Goal: Task Accomplishment & Management: Complete application form

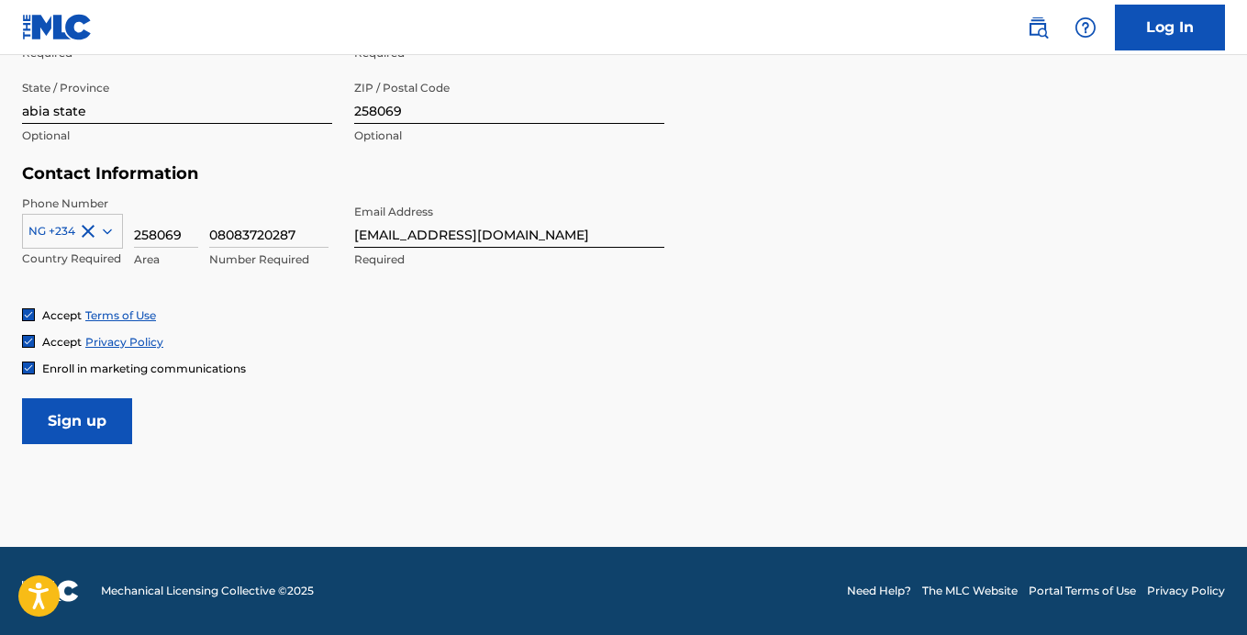
click at [72, 418] on input "Sign up" at bounding box center [77, 421] width 110 height 46
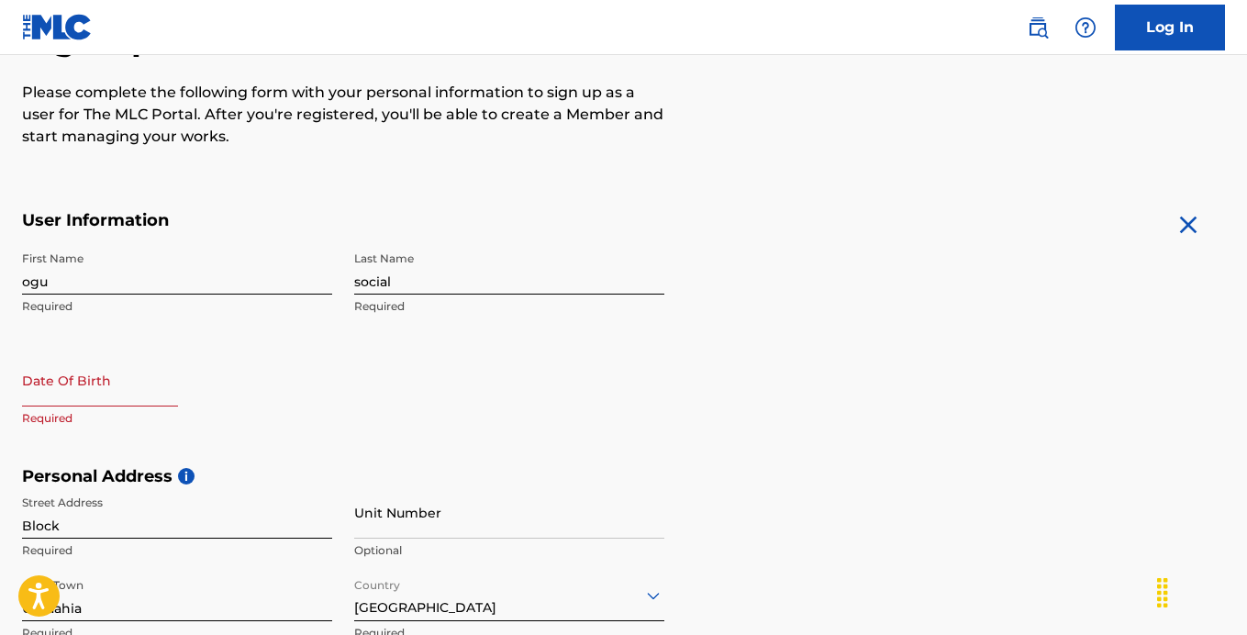
scroll to position [245, 0]
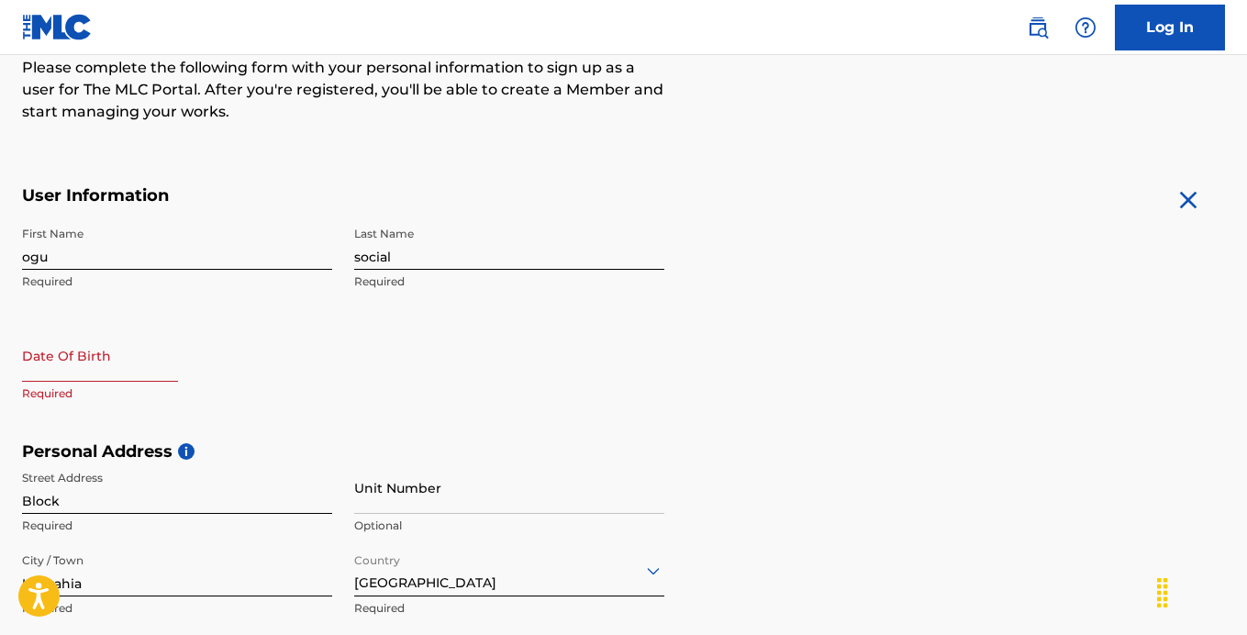
click at [393, 257] on input "social" at bounding box center [509, 243] width 310 height 52
type input "s"
type input "sochima"
click at [110, 360] on input "text" at bounding box center [100, 355] width 156 height 52
select select "7"
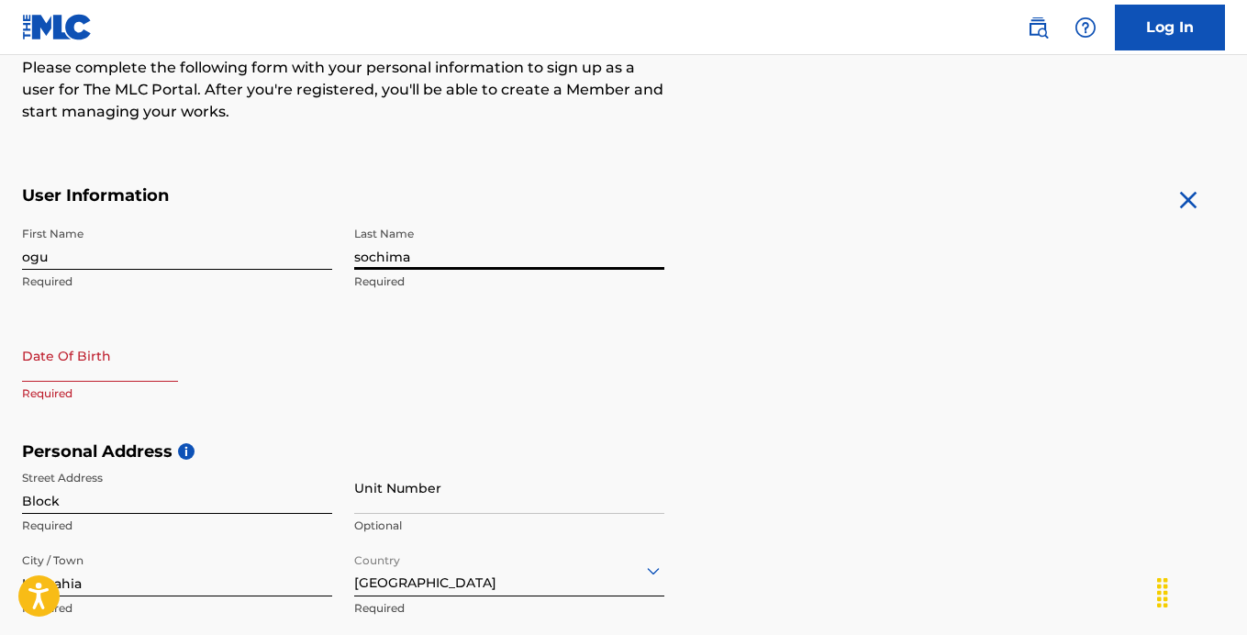
select select "2025"
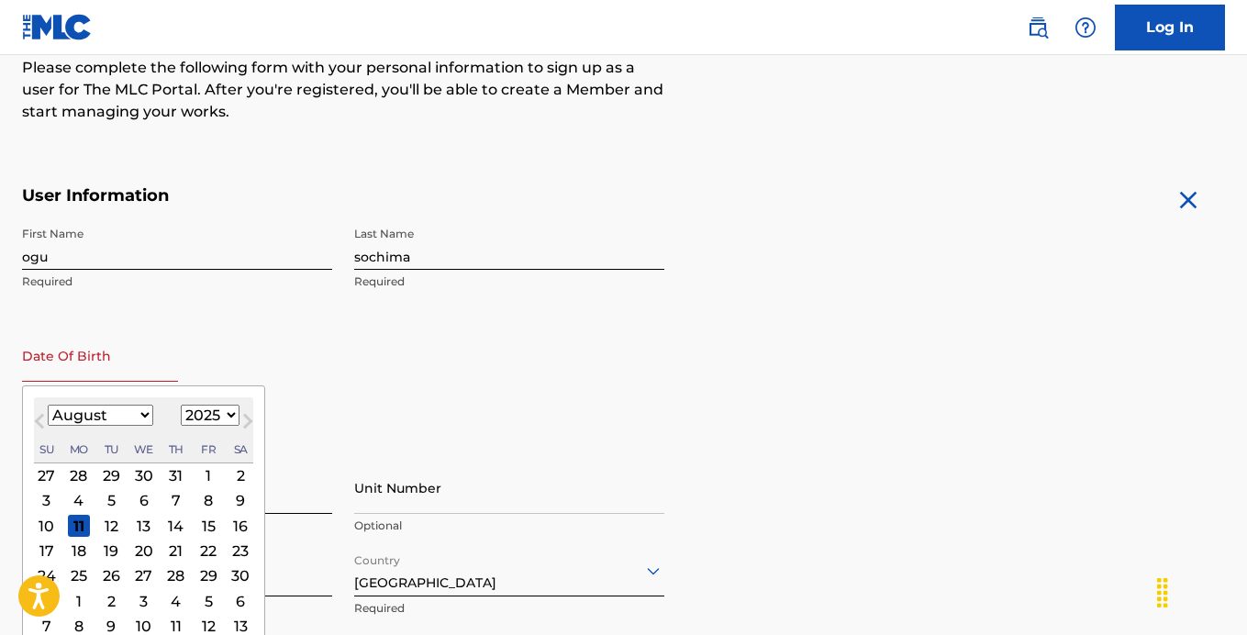
click at [142, 413] on select "January February March April May June July August September October November De…" at bounding box center [100, 415] width 105 height 21
select select "8"
click at [48, 405] on select "January February March April May June July August September October November De…" at bounding box center [100, 415] width 105 height 21
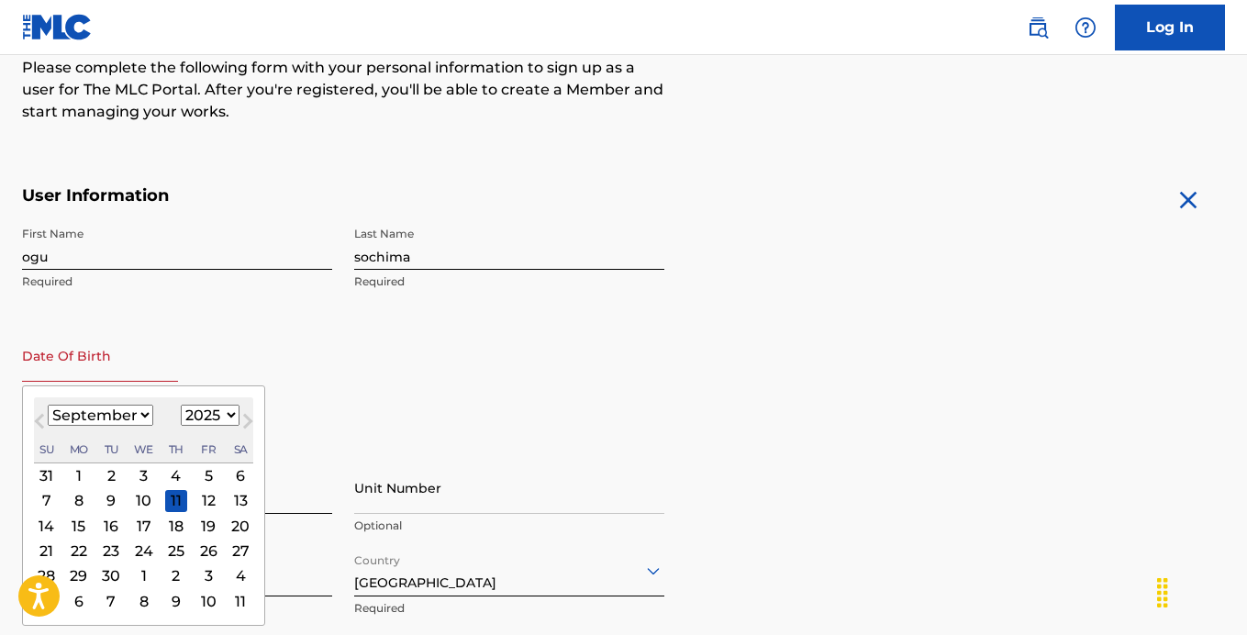
click at [222, 414] on select "1900 1901 1902 1903 1904 1905 1906 1907 1908 1909 1910 1911 1912 1913 1914 1915…" at bounding box center [210, 415] width 59 height 21
select select "2006"
click at [181, 405] on select "1900 1901 1902 1903 1904 1905 1906 1907 1908 1909 1910 1911 1912 1913 1914 1915…" at bounding box center [210, 415] width 59 height 21
click at [133, 573] on div "27" at bounding box center [144, 576] width 22 height 22
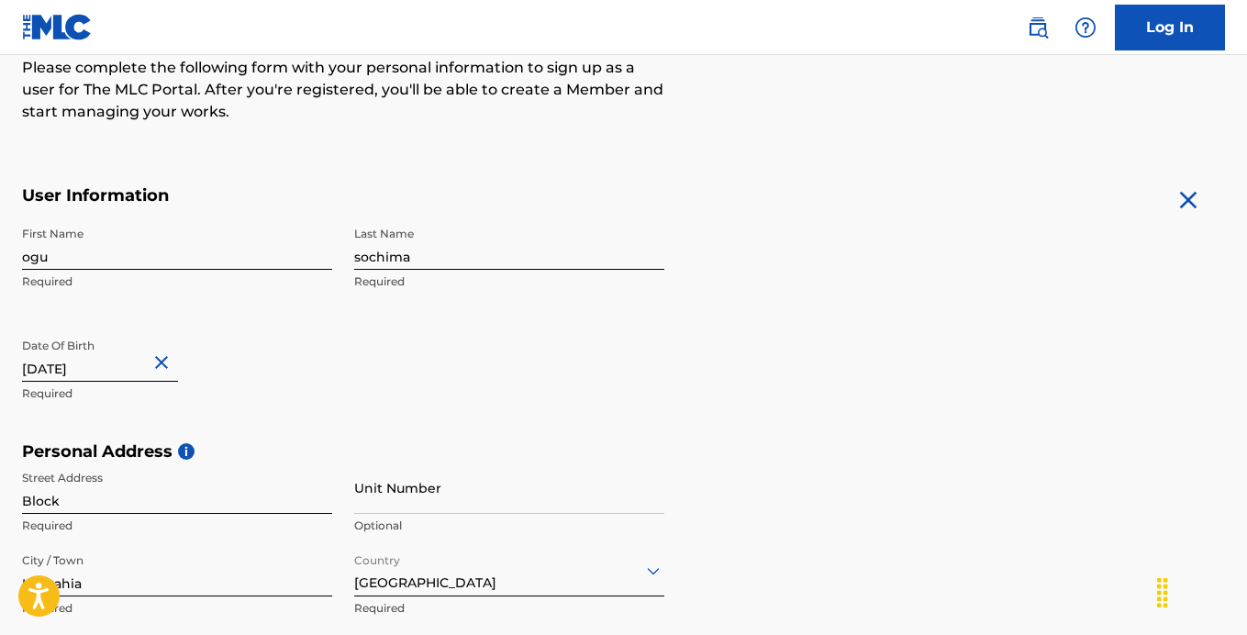
click at [113, 367] on input "text" at bounding box center [100, 355] width 156 height 52
select select "8"
select select "2006"
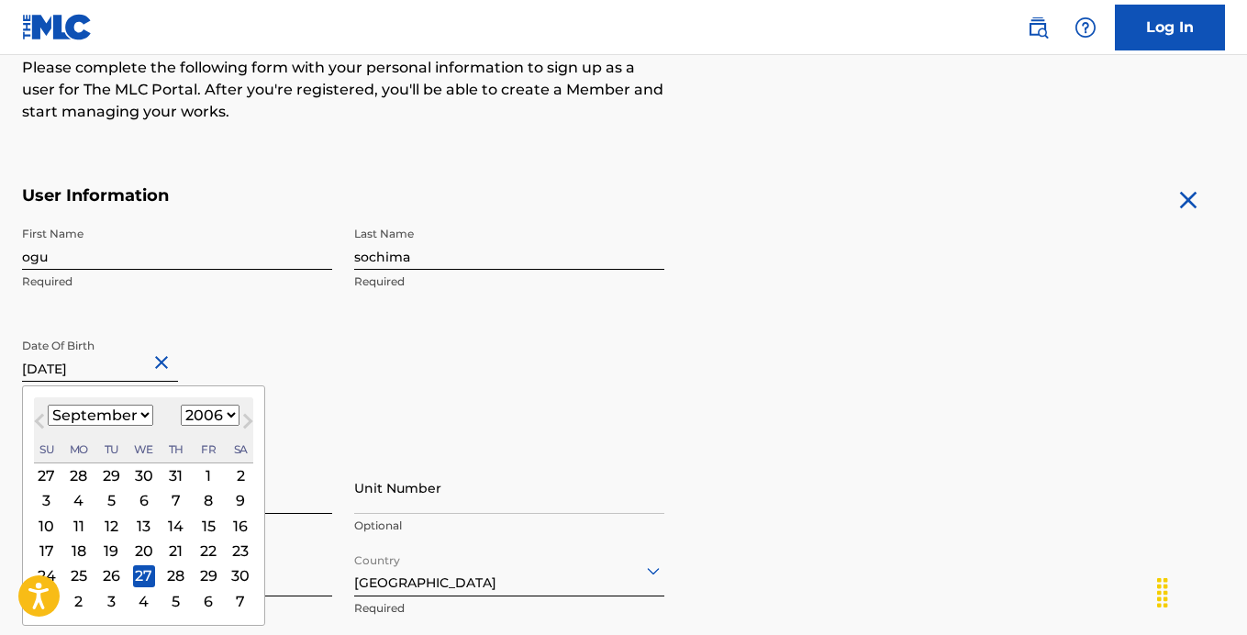
click at [113, 367] on input "text" at bounding box center [100, 355] width 156 height 52
type input "[DATE]"
click at [385, 343] on div "First Name [PERSON_NAME] Required Last Name sochima Required Date Of Birth [DEM…" at bounding box center [343, 329] width 642 height 224
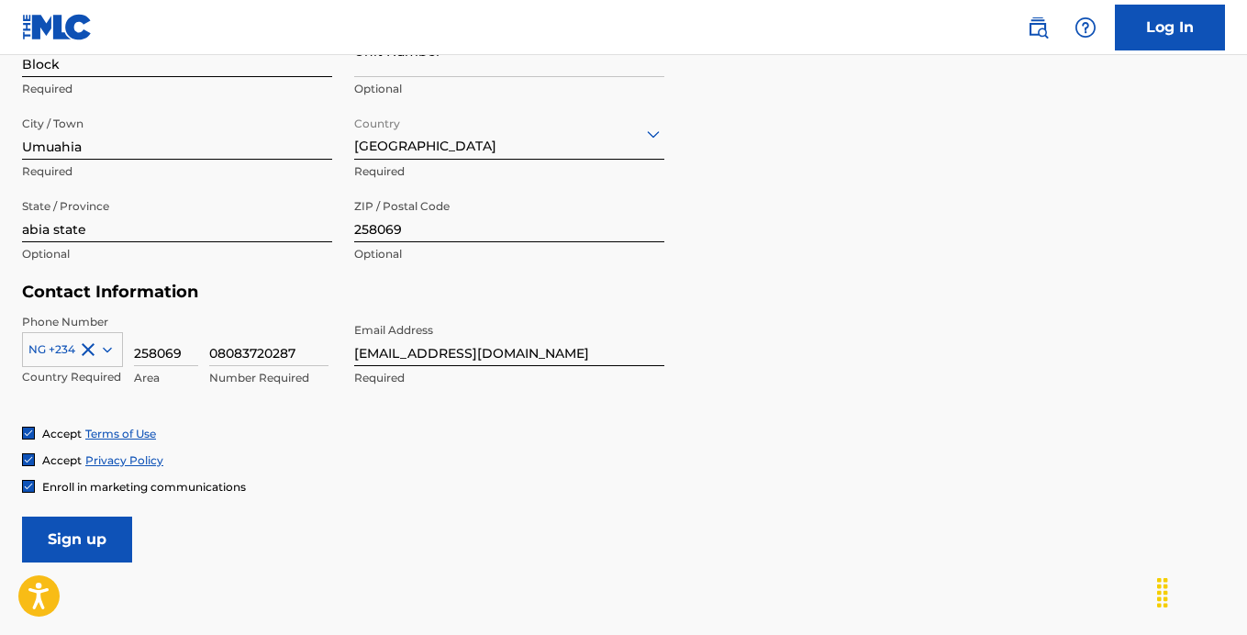
scroll to position [800, 0]
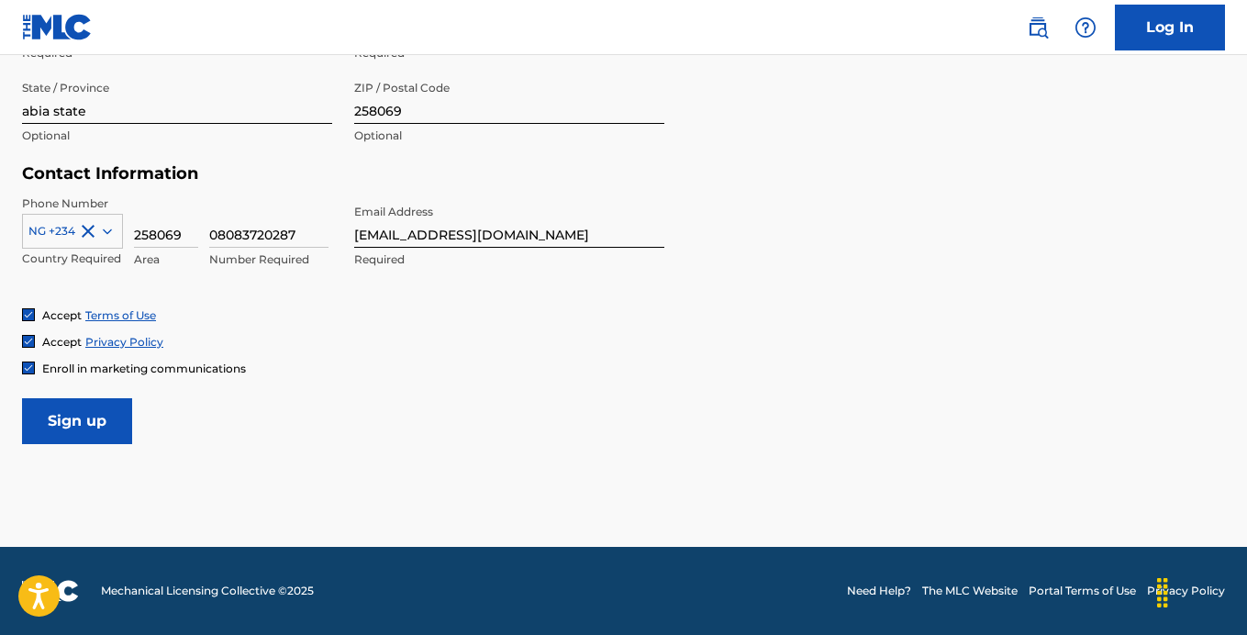
click at [98, 408] on input "Sign up" at bounding box center [77, 421] width 110 height 46
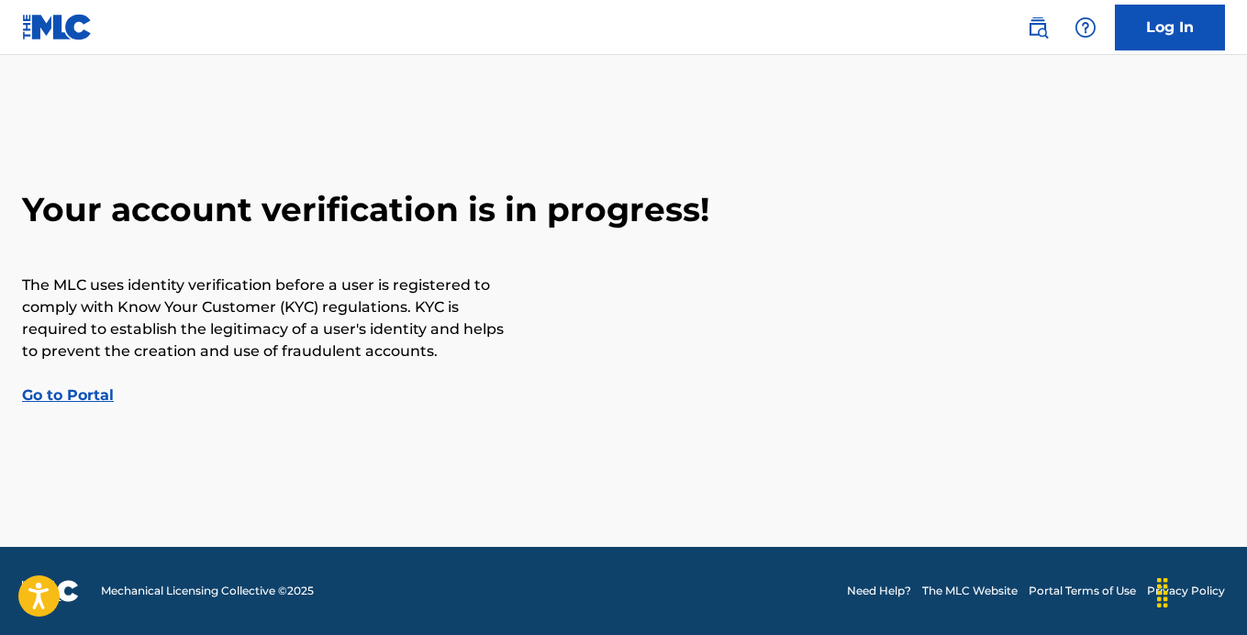
click at [61, 401] on link "Go to Portal" at bounding box center [68, 394] width 92 height 17
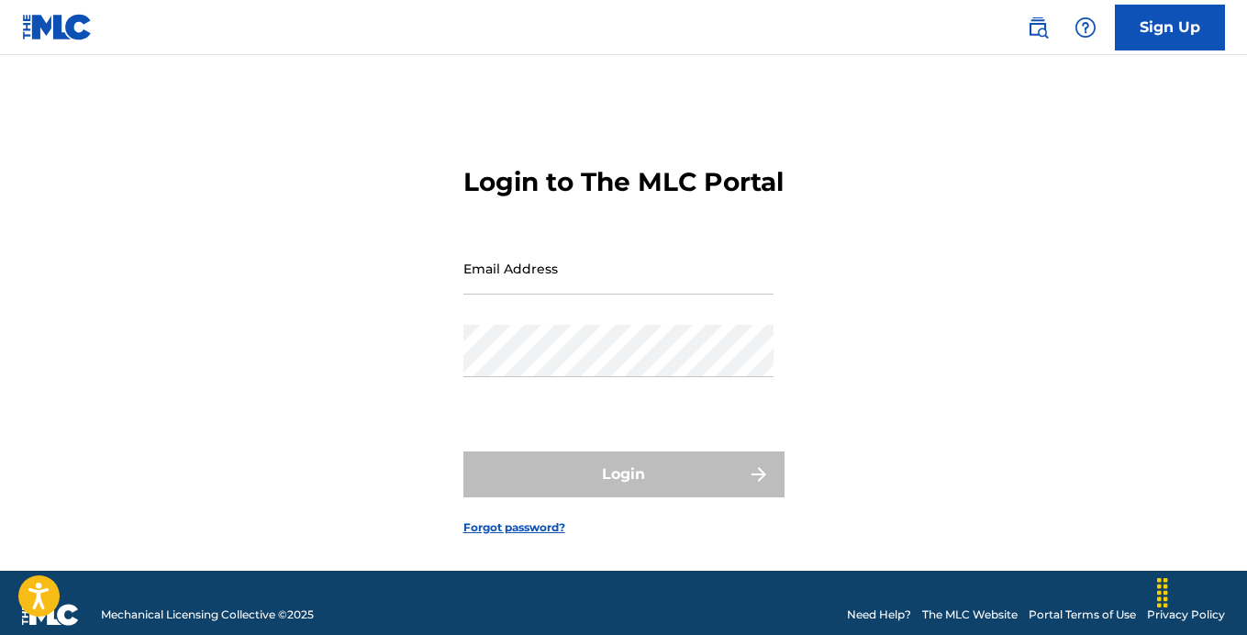
scroll to position [44, 0]
